Goal: Task Accomplishment & Management: Manage account settings

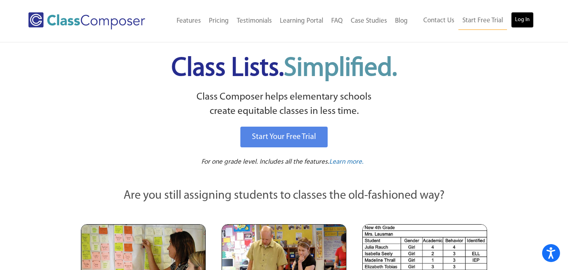
click at [521, 26] on link "Log In" at bounding box center [522, 20] width 23 height 16
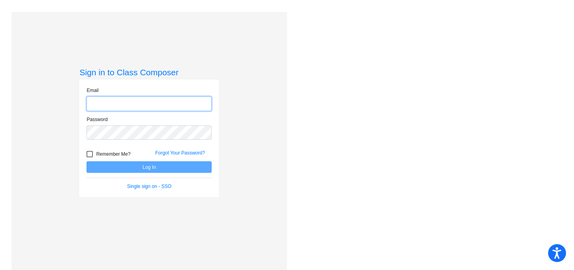
type input "pruszkowski@lasd.net"
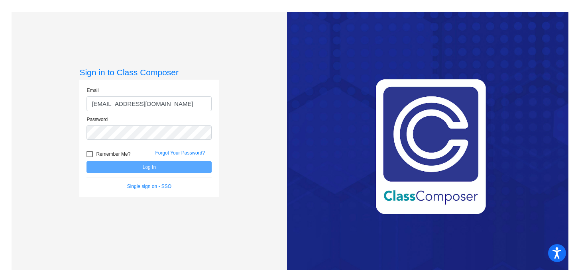
click at [90, 154] on div at bounding box center [90, 154] width 6 height 6
click at [90, 157] on input "Remember Me?" at bounding box center [89, 157] width 0 height 0
checkbox input "true"
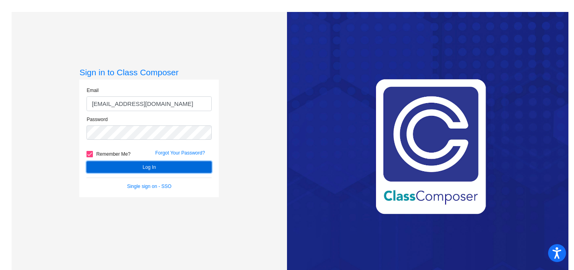
click at [130, 167] on button "Log In" at bounding box center [149, 167] width 125 height 12
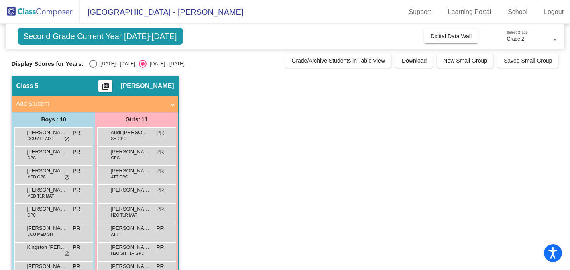
click at [91, 64] on div "Select an option" at bounding box center [93, 64] width 8 height 8
click at [93, 68] on input "2024 - 2025" at bounding box center [93, 68] width 0 height 0
radio input "true"
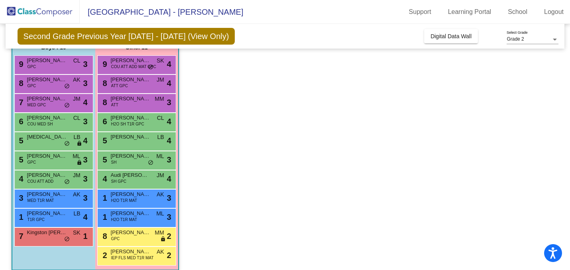
scroll to position [73, 0]
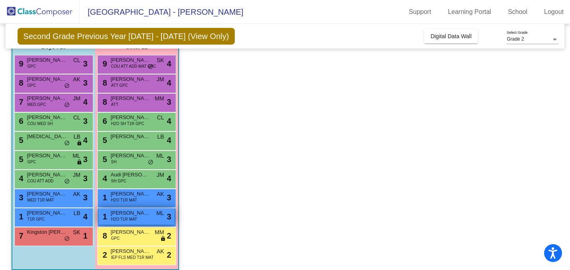
click at [151, 222] on div "1 Sophia Henderson H2O T1R MAT ML lock do_not_disturb_alt 3" at bounding box center [136, 216] width 76 height 16
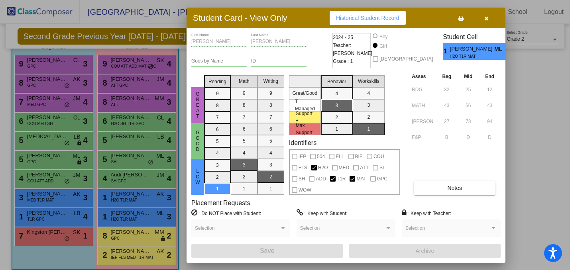
click at [4, 73] on div at bounding box center [285, 135] width 570 height 270
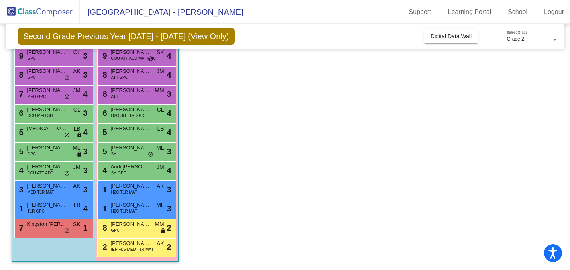
scroll to position [0, 0]
click at [62, 230] on div "7 Kingston Reinoehl SK lock do_not_disturb_alt 1" at bounding box center [53, 228] width 76 height 16
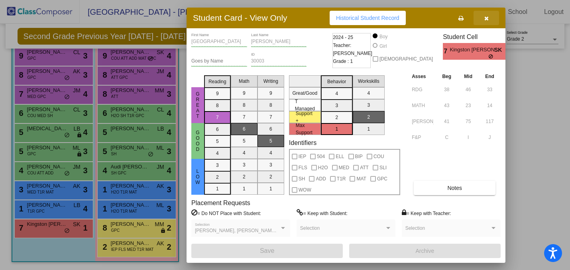
click at [488, 19] on icon "button" at bounding box center [486, 19] width 4 height 6
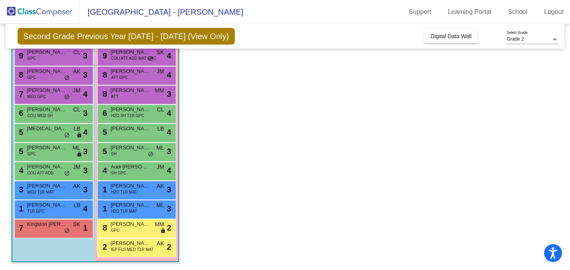
click at [241, 111] on app-classroom "Class 5 picture_as_pdf Patrick Ruszkowski Add Student First Name Last Name Stud…" at bounding box center [285, 132] width 547 height 275
